Goal: Transaction & Acquisition: Register for event/course

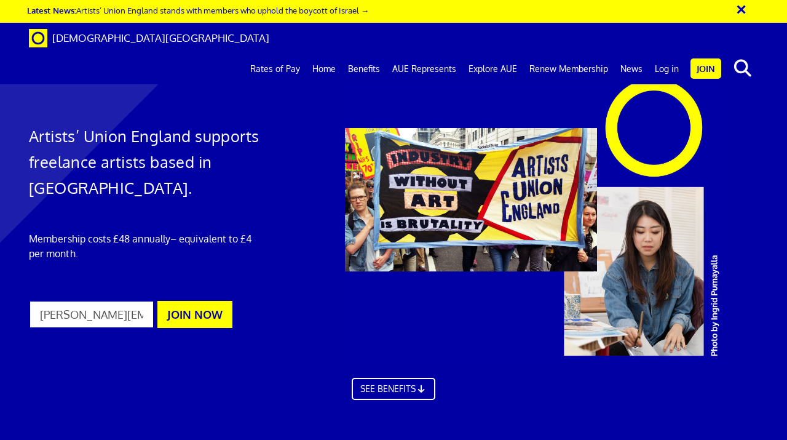
scroll to position [0, 2]
click at [188, 314] on button "JOIN NOW" at bounding box center [194, 314] width 75 height 27
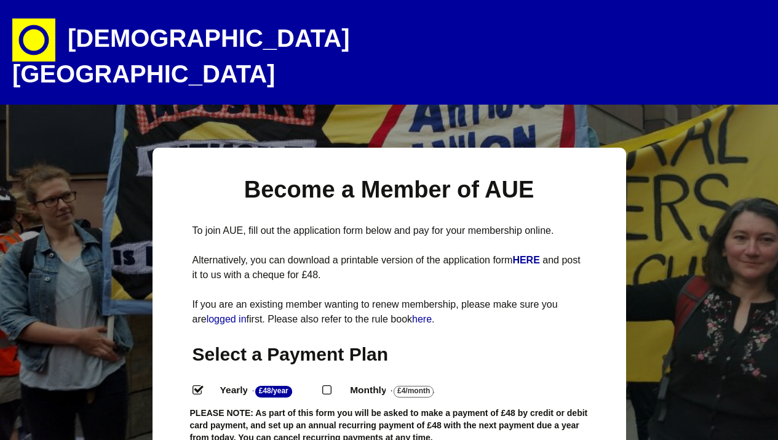
select select
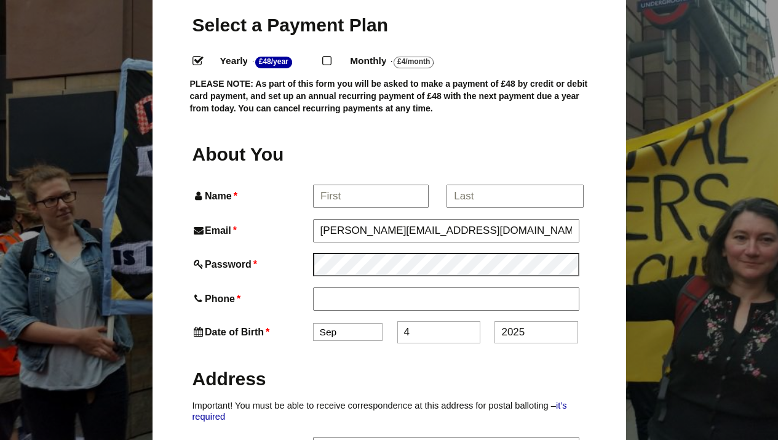
scroll to position [342, 0]
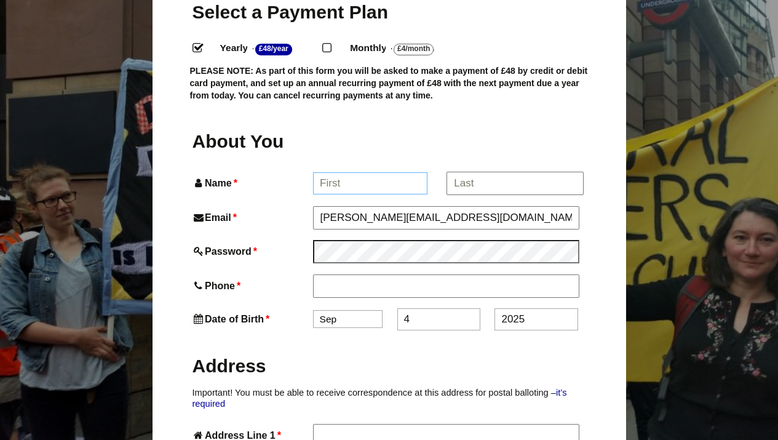
click at [348, 172] on input "Name *" at bounding box center [370, 183] width 114 height 22
type input "Lorna"
click at [472, 172] on input "*" at bounding box center [514, 183] width 136 height 22
type input "Kirin"
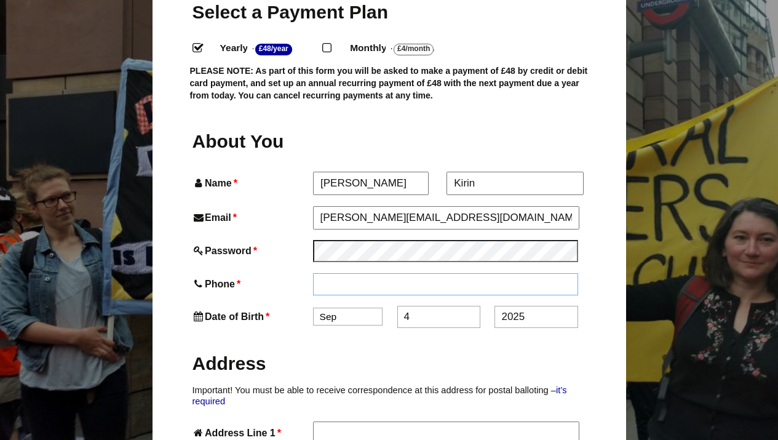
click at [408, 273] on input "Phone *" at bounding box center [446, 284] width 266 height 22
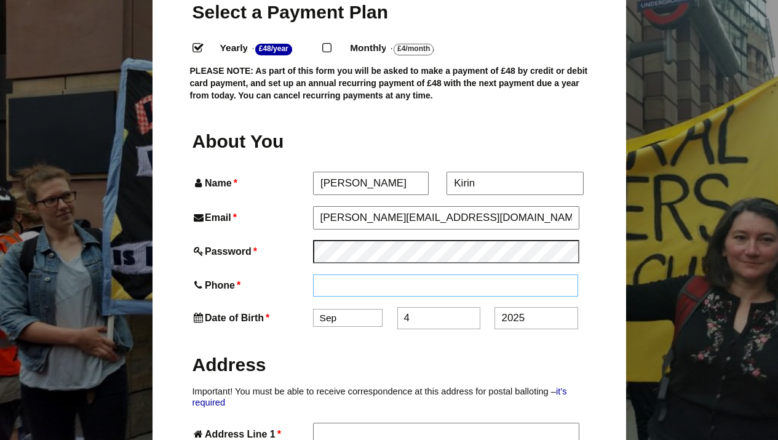
type input "07940558497"
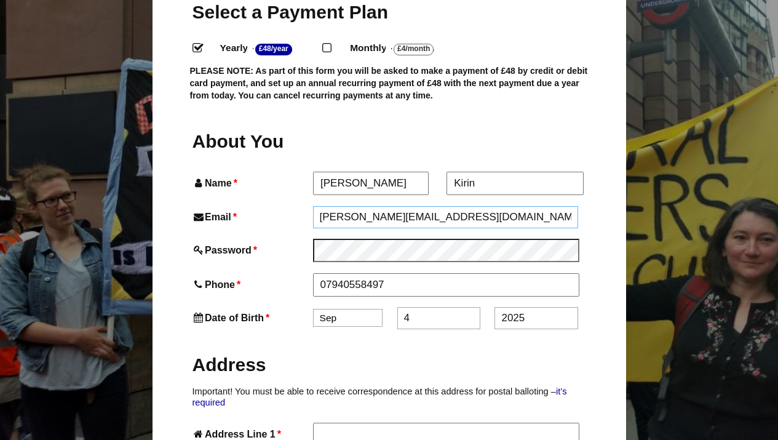
type input "stephen.kirin@googlemail.com"
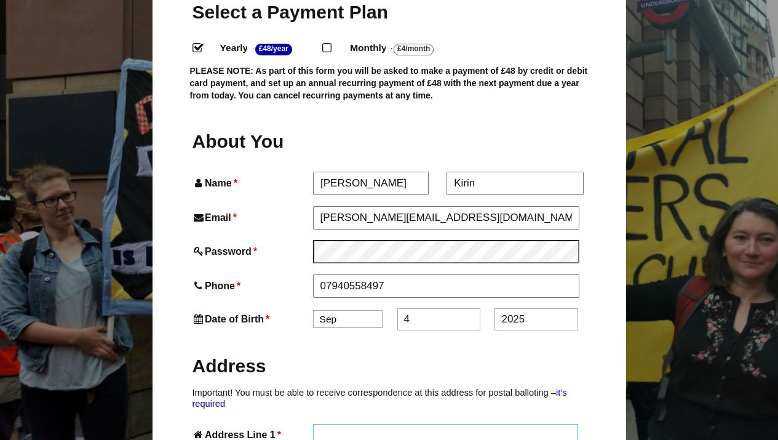
type input "The Old Workshop"
type input "Hengrave"
type input "Bury St. Edmunds"
type input "IP28 6LT"
click at [370, 310] on select "Jan Feb Mar Apr May Jun Jul Aug Sep Oct Nov Dec" at bounding box center [347, 319] width 69 height 18
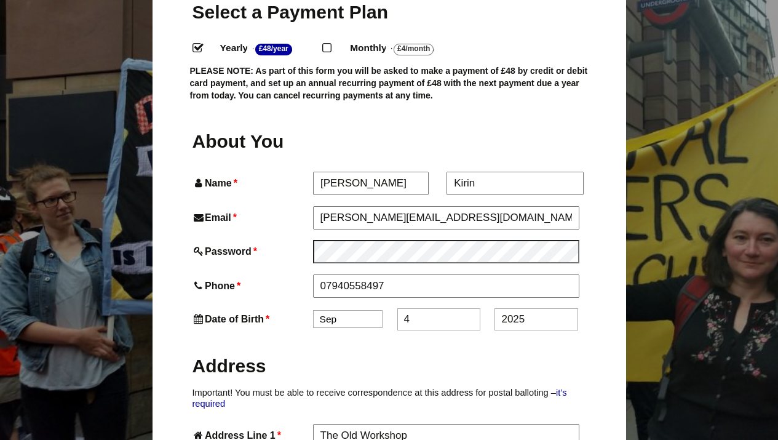
select select "7"
click at [413, 308] on input "4" at bounding box center [438, 319] width 83 height 22
type input "10"
drag, startPoint x: 527, startPoint y: 294, endPoint x: 489, endPoint y: 299, distance: 37.8
click at [490, 308] on div "Date of Birth * Jan Feb Mar Apr May Jun Jul Aug Sep Oct Nov Dec 10 2025" at bounding box center [389, 319] width 394 height 22
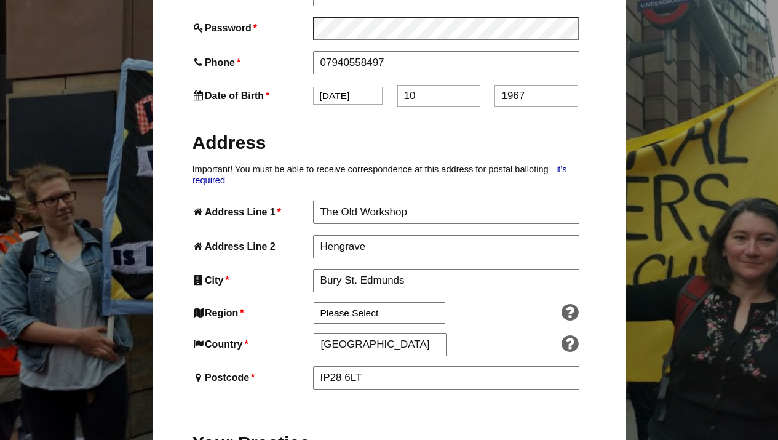
scroll to position [569, 0]
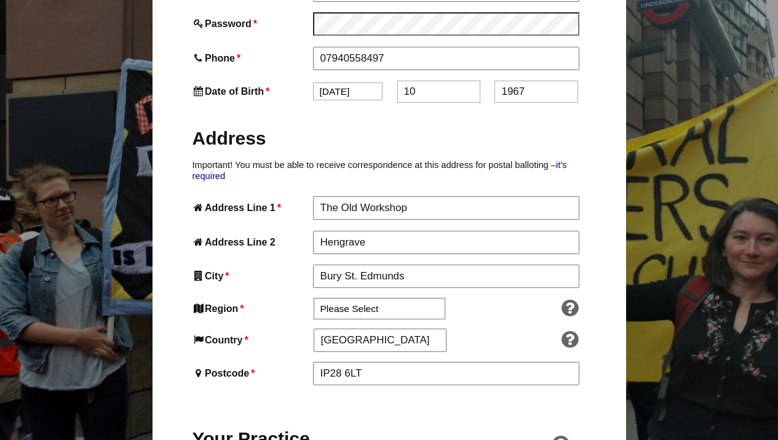
type input "1967"
click at [367, 298] on select "Please Select South East England London North West England East of England West…" at bounding box center [380, 309] width 132 height 22
select select "East of England"
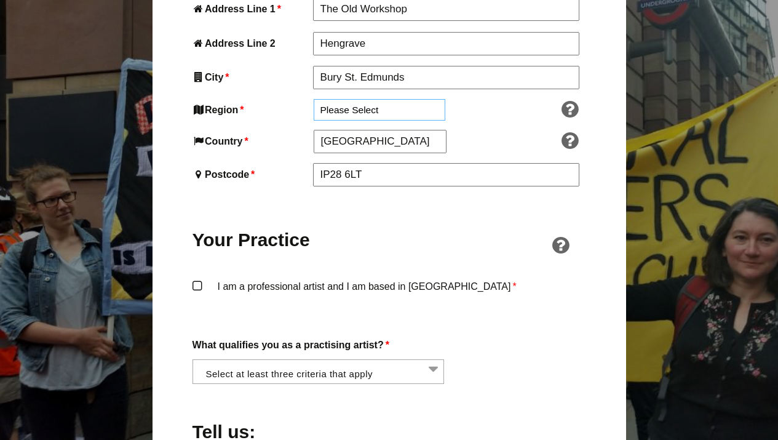
scroll to position [769, 0]
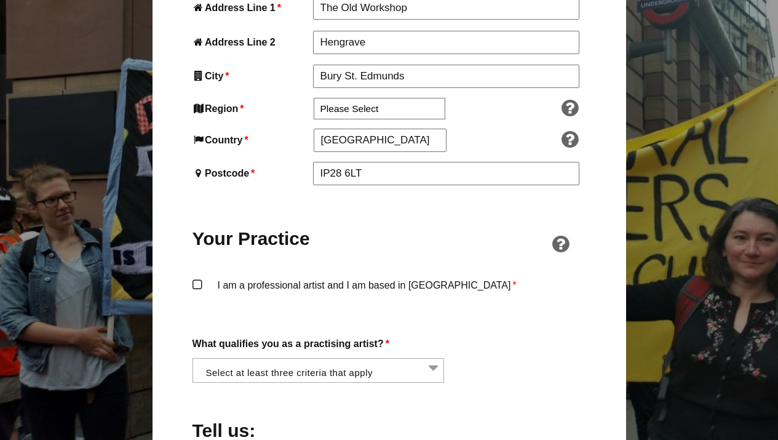
click at [195, 277] on label "I am a professional artist and I am based in England *" at bounding box center [389, 295] width 394 height 37
click at [0, 0] on input "I am a professional artist and I am based in England *" at bounding box center [0, 0] width 0 height 0
click at [432, 358] on li at bounding box center [322, 368] width 252 height 21
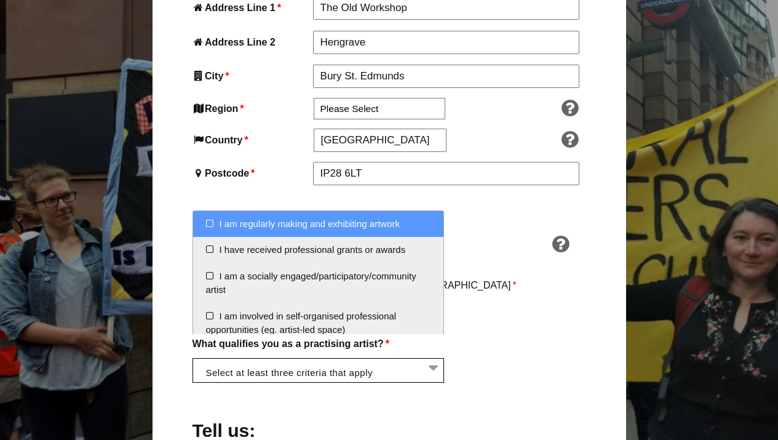
click at [207, 222] on li "I am regularly making and exhibiting artwork" at bounding box center [318, 224] width 251 height 26
select select "regularly_making_and_exhibiting_artwork"
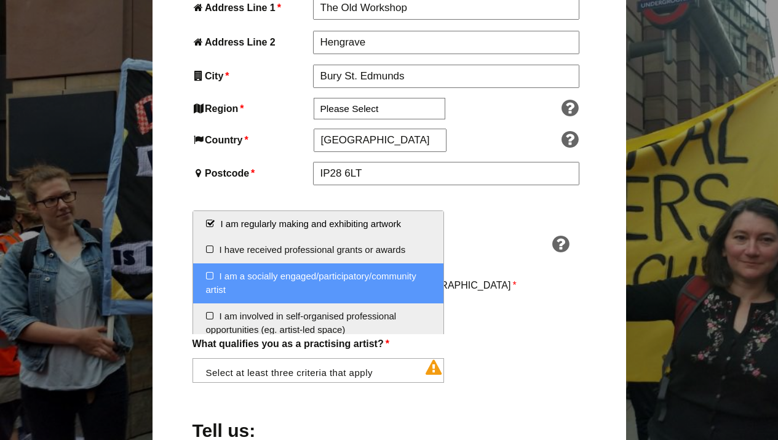
click at [207, 272] on li "I am a socially engaged/participatory/community artist" at bounding box center [318, 283] width 251 height 40
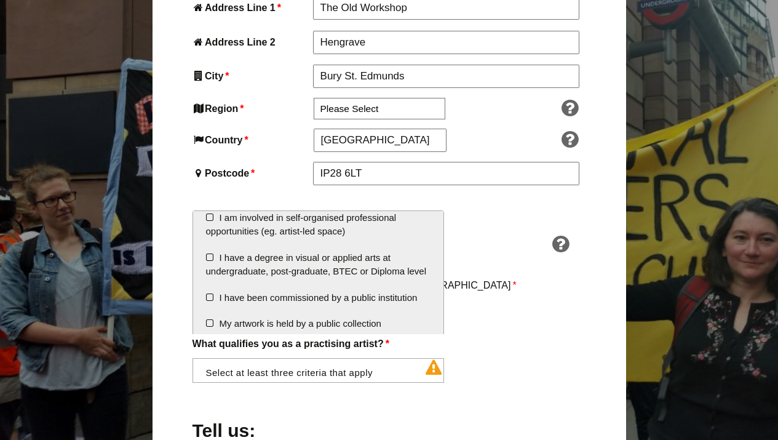
scroll to position [103, 0]
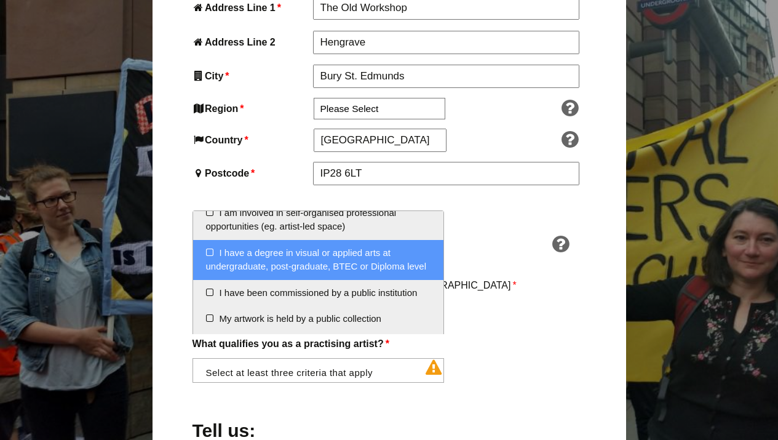
click at [208, 247] on li "I have a degree in visual or applied arts at undergraduate, post-graduate, BTEC…" at bounding box center [318, 260] width 251 height 40
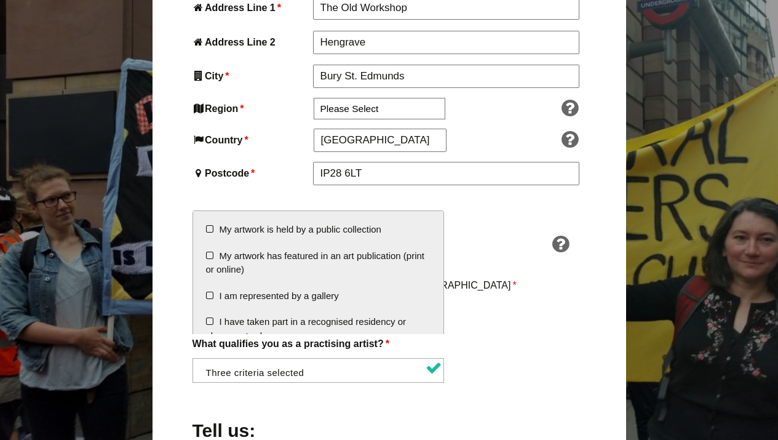
scroll to position [193, 0]
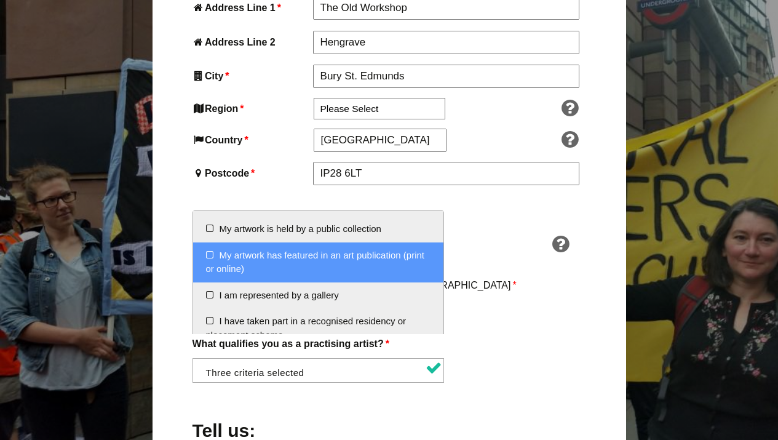
click at [210, 269] on li "My artwork has featured in an art publication (print or online)" at bounding box center [318, 262] width 251 height 40
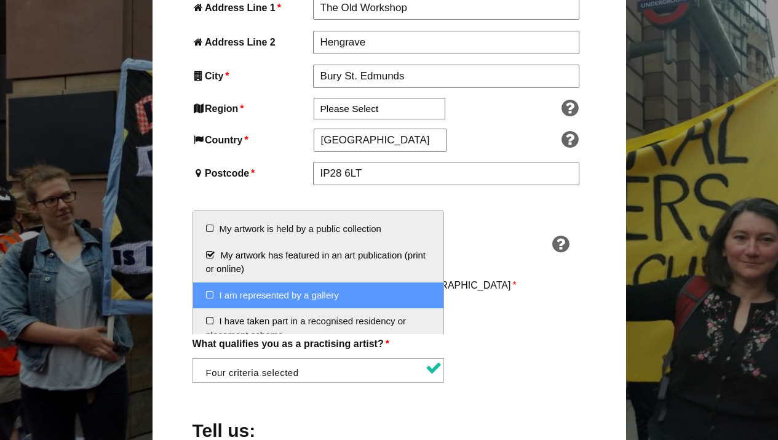
click at [208, 309] on li "I am represented by a gallery" at bounding box center [318, 295] width 251 height 26
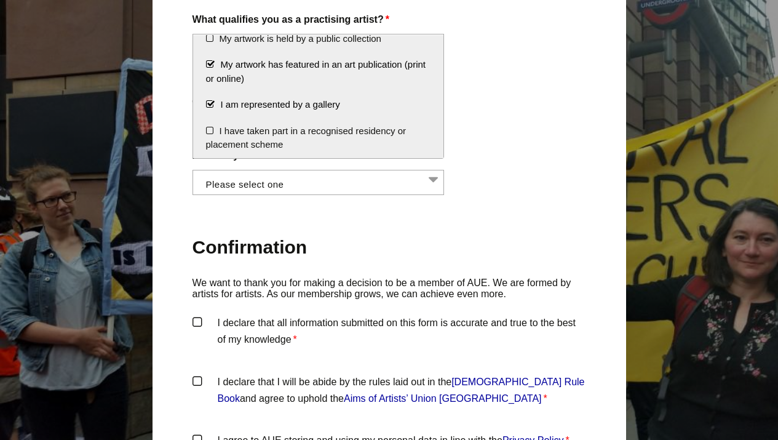
scroll to position [1089, 0]
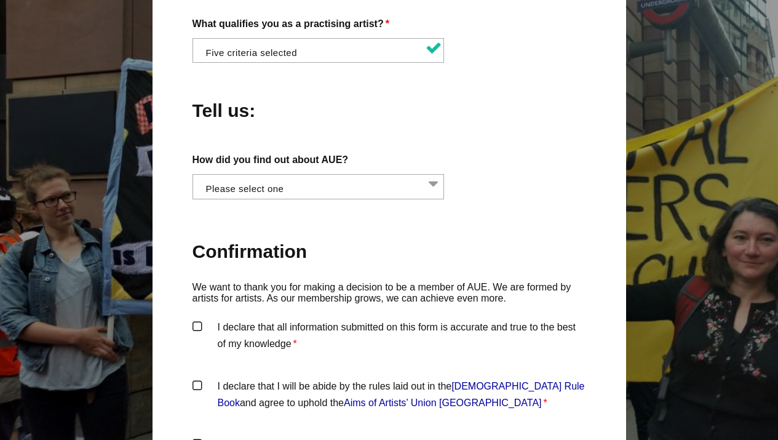
click at [547, 156] on div "How did you find out about AUE? Word of mouth Facebook Twitter Other social med…" at bounding box center [389, 175] width 394 height 48
click at [435, 175] on li at bounding box center [322, 185] width 252 height 21
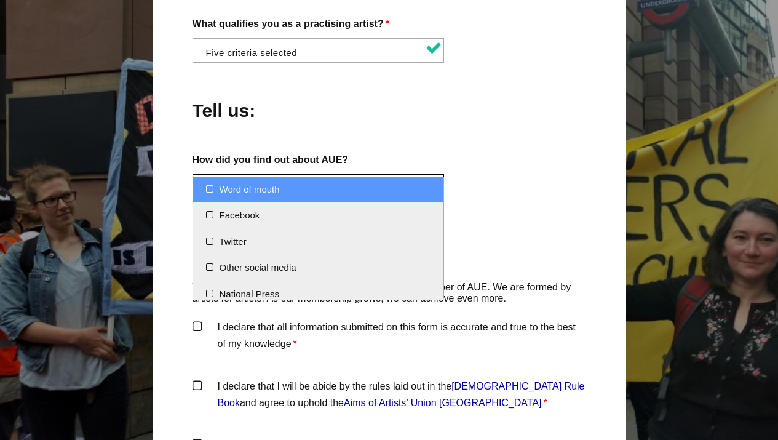
scroll to position [0, 0]
select select "Word of mouth"
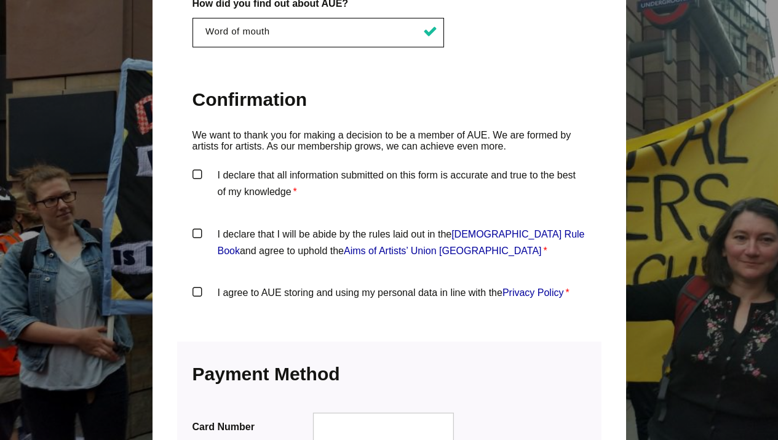
scroll to position [1239, 0]
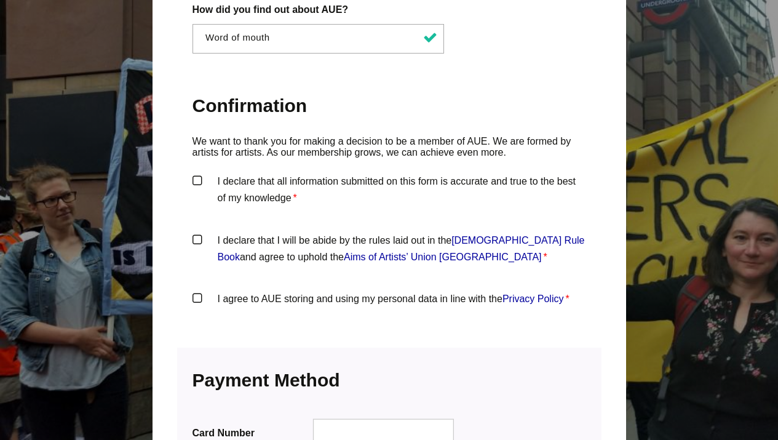
click at [198, 173] on label "I declare that all information submitted on this form is accurate and true to t…" at bounding box center [389, 191] width 394 height 37
click at [0, 0] on input "I declare that all information submitted on this form is accurate and true to t…" at bounding box center [0, 0] width 0 height 0
click at [196, 232] on label "I declare that I will be abide by the rules laid out in the Artists' Union Engl…" at bounding box center [389, 250] width 394 height 37
click at [0, 0] on input "I declare that I will be abide by the rules laid out in the Artists' Union Engl…" at bounding box center [0, 0] width 0 height 0
click at [197, 290] on label "I agree to AUE storing and using my personal data in line with the Privacy Poli…" at bounding box center [389, 308] width 394 height 37
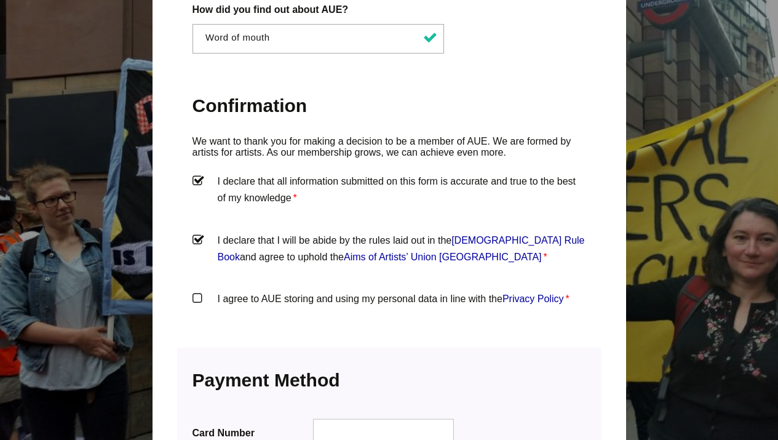
click at [0, 0] on input "I agree to AUE storing and using my personal data in line with the Privacy Poli…" at bounding box center [0, 0] width 0 height 0
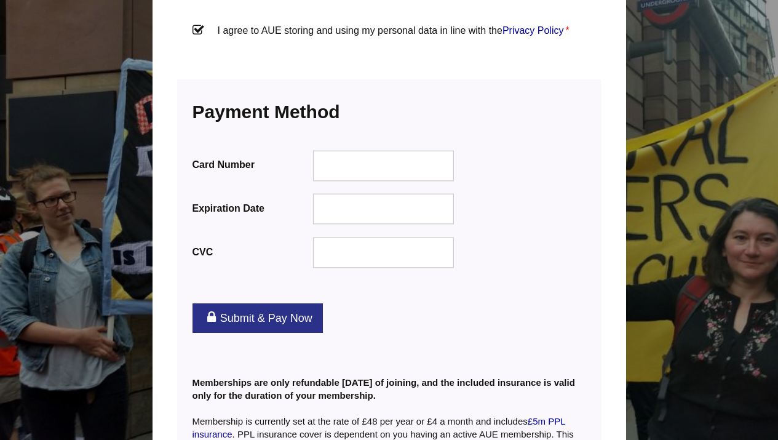
scroll to position [1513, 0]
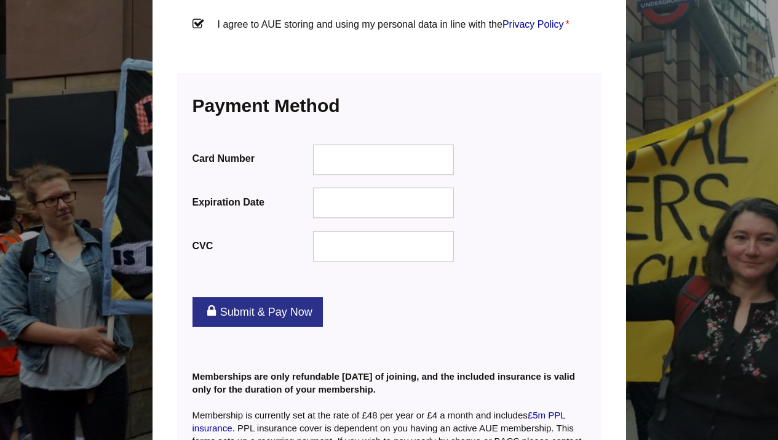
click at [365, 231] on div at bounding box center [382, 246] width 141 height 31
click at [280, 297] on link "Submit & Pay Now" at bounding box center [257, 312] width 130 height 30
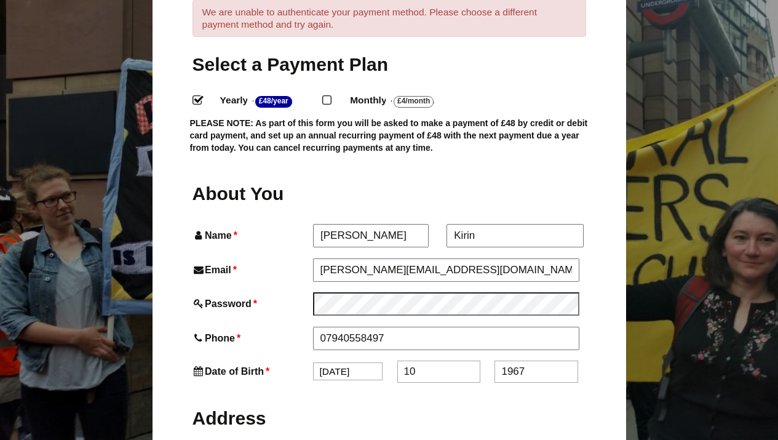
scroll to position [253, 0]
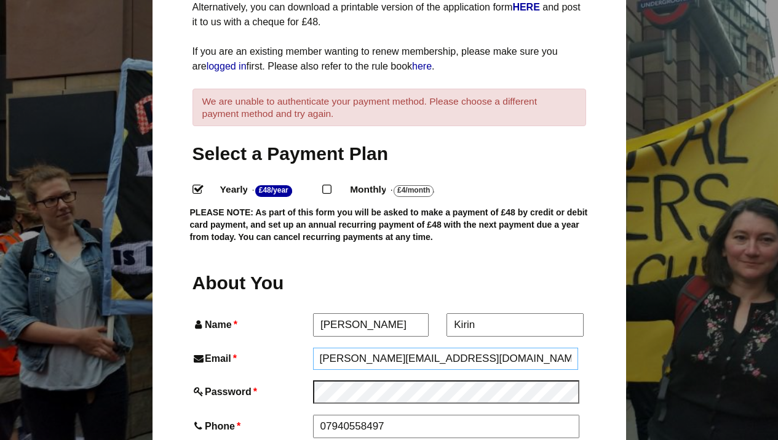
drag, startPoint x: 465, startPoint y: 331, endPoint x: 308, endPoint y: 339, distance: 157.0
click at [308, 347] on div "Email * stephen.kirin@googlemail.com" at bounding box center [389, 358] width 394 height 22
type input "lorna.kirin@gmail.com"
click at [449, 347] on input "lorna.kirin@gmail.com" at bounding box center [446, 358] width 266 height 22
type input "Mrs Lorna Kirin"
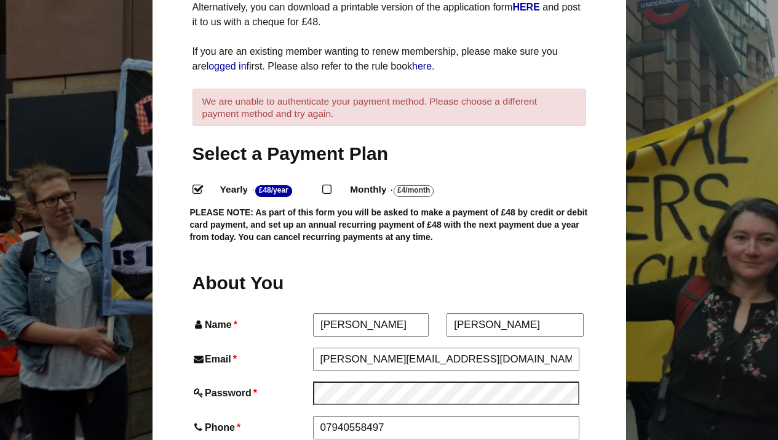
type input "The Old Workshop, Hengrave"
type input "lorna.kirin@gmail.com"
click at [503, 314] on input "Mrs Lorna Kirin" at bounding box center [514, 325] width 136 height 22
type input "Kirin"
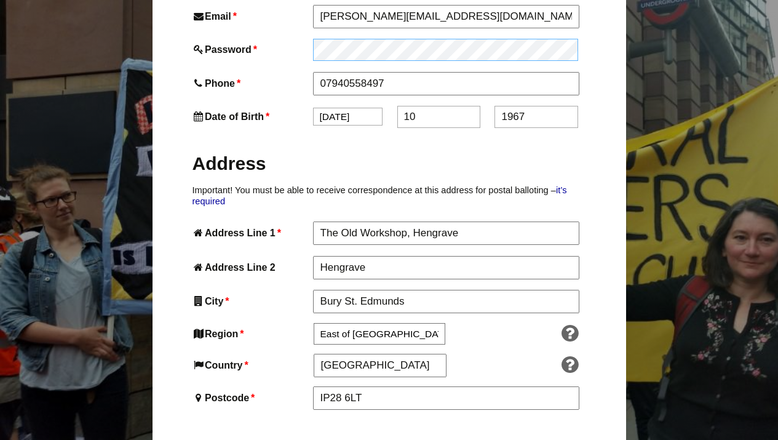
scroll to position [604, 0]
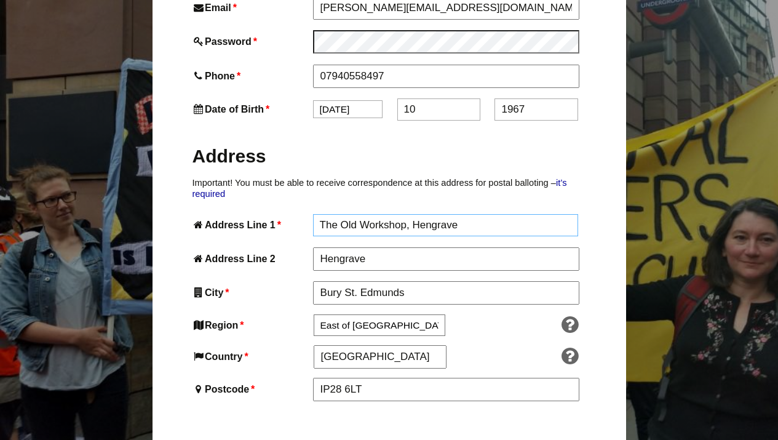
click at [459, 214] on input "The Old Workshop, Hengrave" at bounding box center [446, 225] width 266 height 22
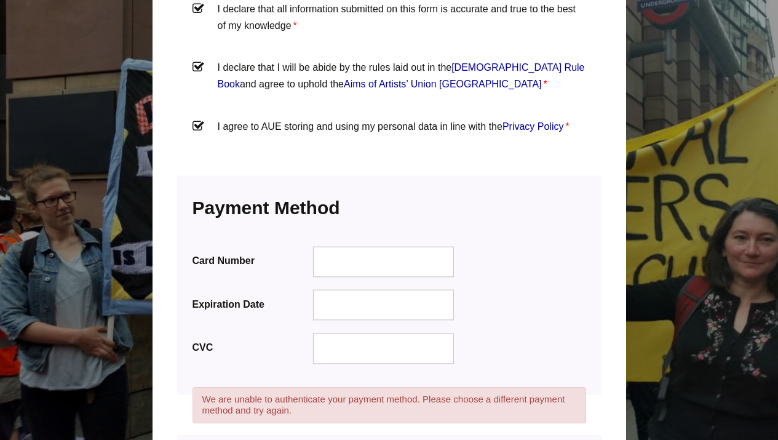
scroll to position [1476, 0]
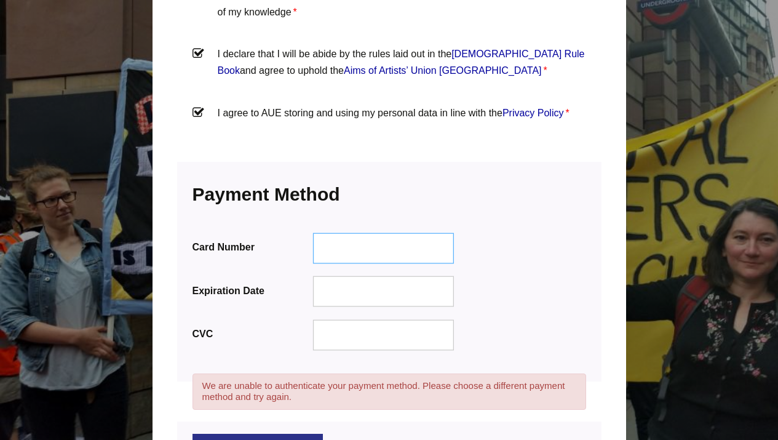
type input "The Old Workshop"
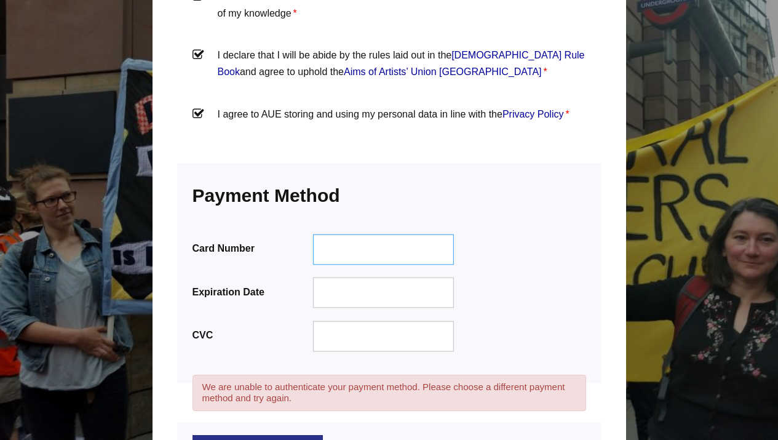
scroll to position [1477, 0]
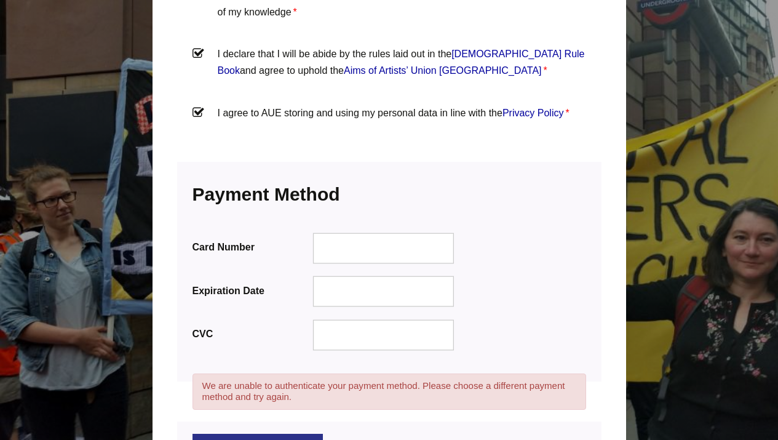
click at [278, 434] on link "Submit & Pay Now" at bounding box center [257, 449] width 130 height 30
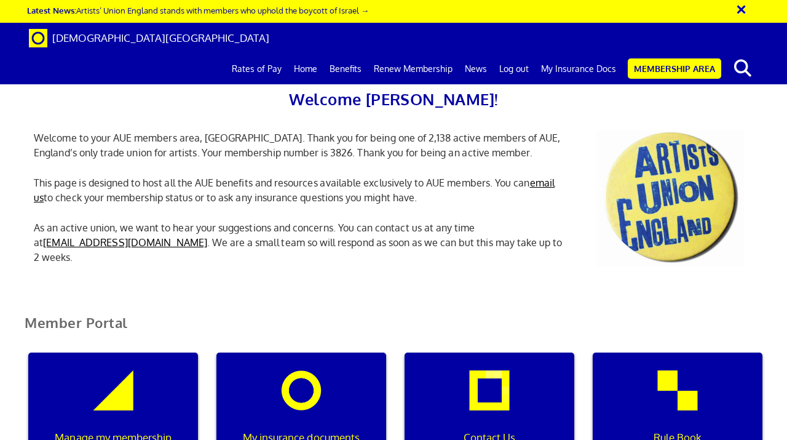
scroll to position [148, 0]
click at [290, 352] on div "My insurance documents" at bounding box center [301, 411] width 170 height 118
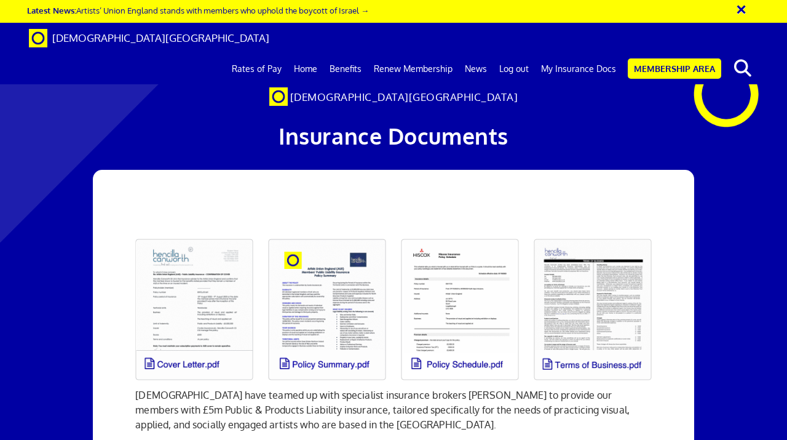
scroll to position [74, 0]
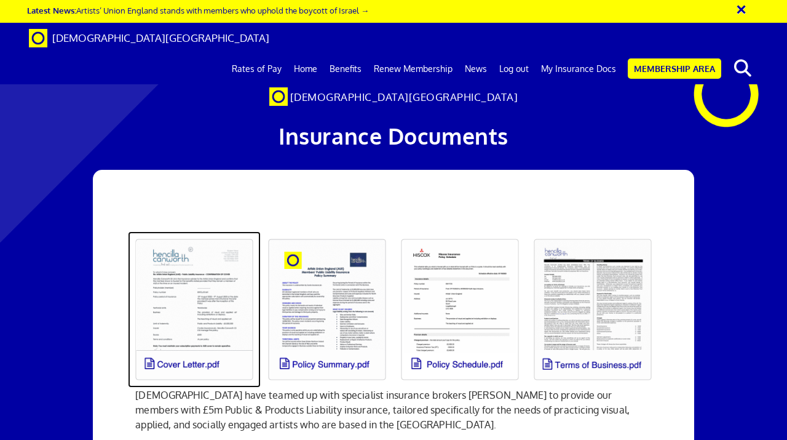
click at [198, 234] on link at bounding box center [194, 309] width 133 height 156
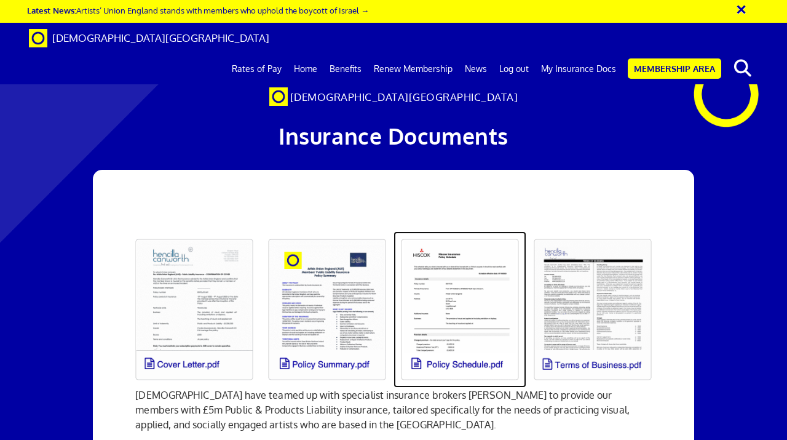
click at [438, 287] on link at bounding box center [460, 309] width 133 height 156
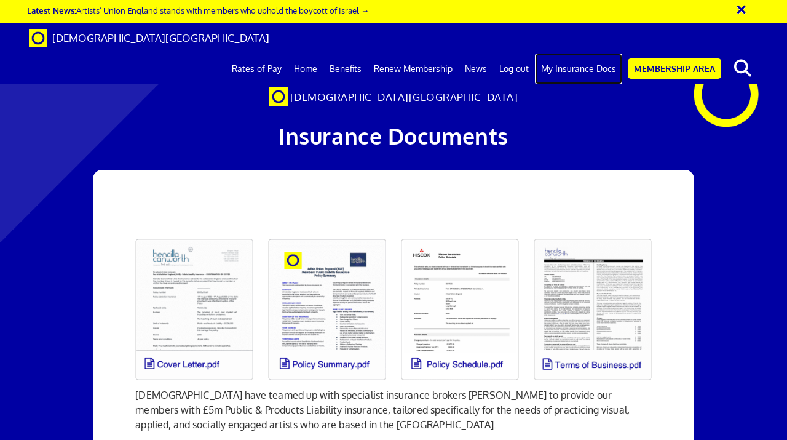
click at [570, 53] on link "My Insurance Docs" at bounding box center [578, 68] width 87 height 31
click at [312, 53] on link "Home" at bounding box center [306, 68] width 36 height 31
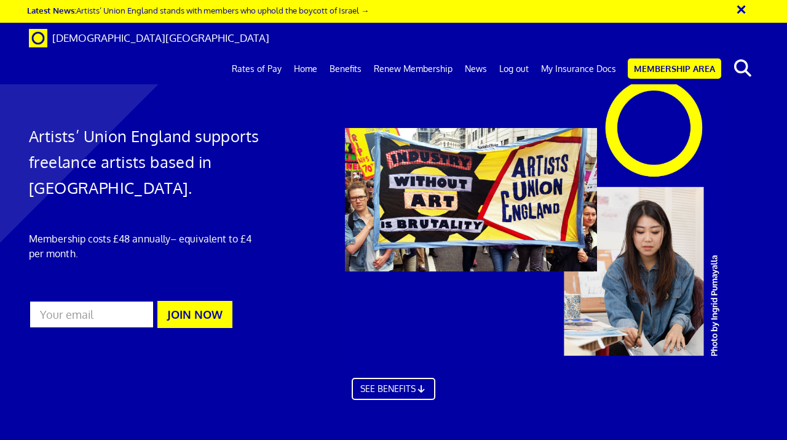
scroll to position [0, 2]
click at [560, 53] on link "My Insurance Docs" at bounding box center [578, 68] width 87 height 31
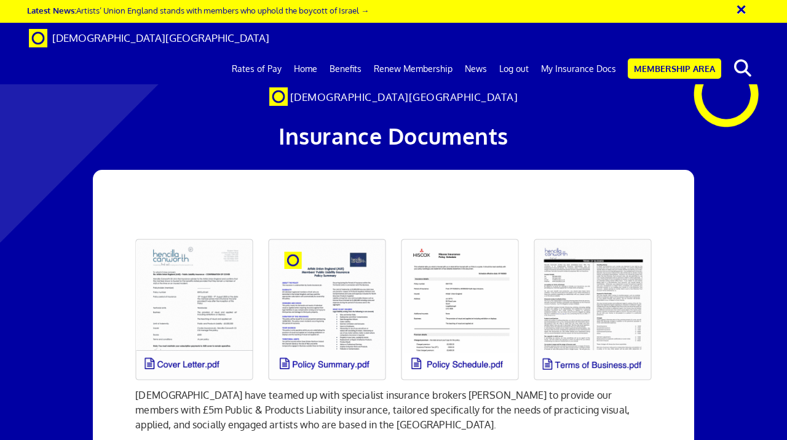
scroll to position [492, 0]
click at [591, 53] on link "My Insurance Docs" at bounding box center [578, 68] width 87 height 31
drag, startPoint x: 717, startPoint y: 194, endPoint x: 717, endPoint y: 240, distance: 46.1
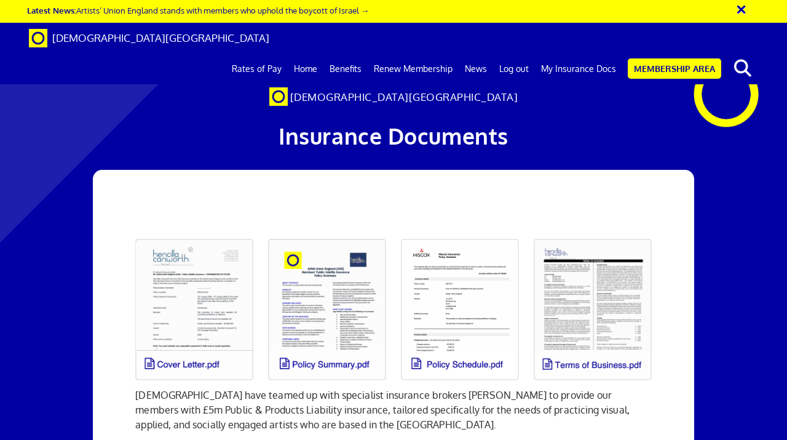
click at [331, 319] on link at bounding box center [327, 309] width 133 height 156
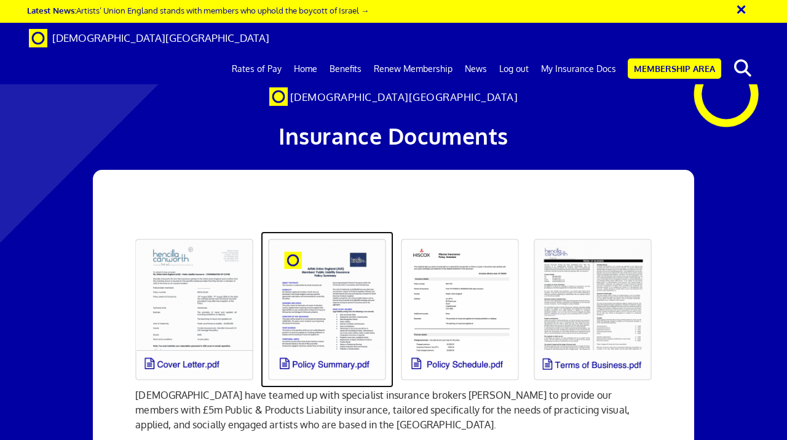
scroll to position [0, 2]
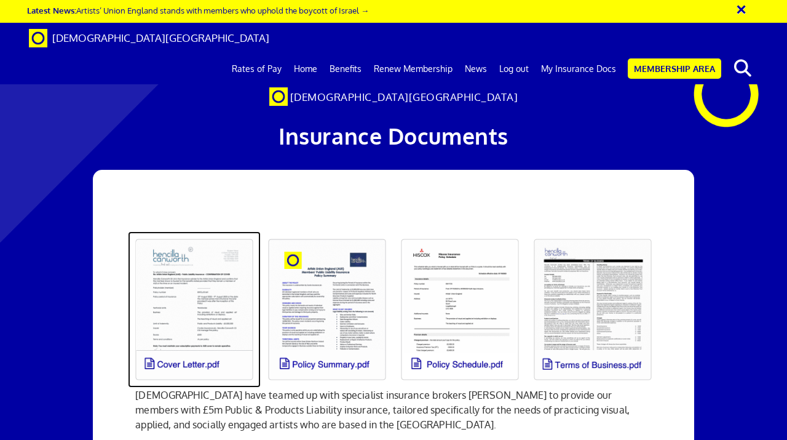
click at [173, 308] on link at bounding box center [194, 309] width 133 height 156
